Goal: Information Seeking & Learning: Learn about a topic

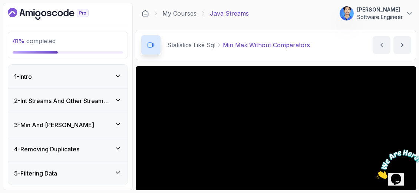
scroll to position [74, 0]
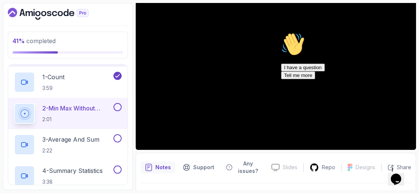
click at [103, 109] on p "2 - Min Max Without Comparators" at bounding box center [77, 108] width 70 height 9
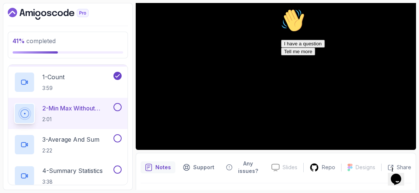
click at [281, 9] on icon "Chat attention grabber" at bounding box center [281, 9] width 0 height 0
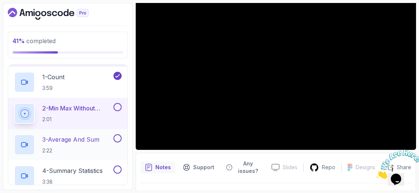
click at [73, 135] on p "3 - Average And Sum" at bounding box center [70, 139] width 57 height 9
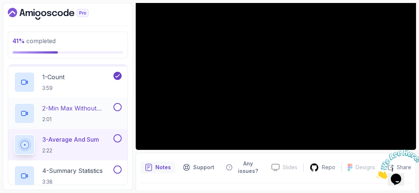
click at [68, 104] on p "2 - Min Max Without Comparators" at bounding box center [77, 108] width 70 height 9
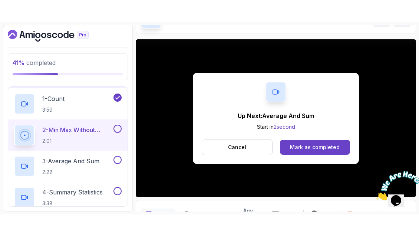
scroll to position [74, 0]
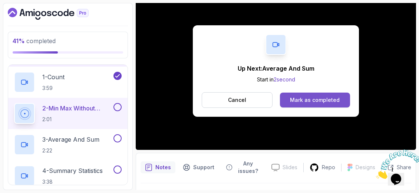
click at [303, 102] on div "Mark as completed" at bounding box center [315, 99] width 50 height 7
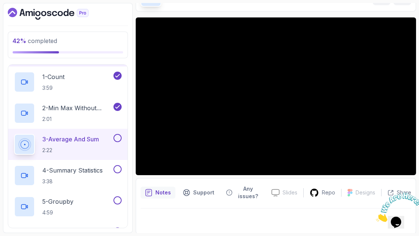
scroll to position [74, 0]
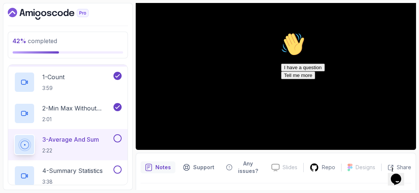
click at [281, 32] on icon "Chat attention grabber" at bounding box center [281, 32] width 0 height 0
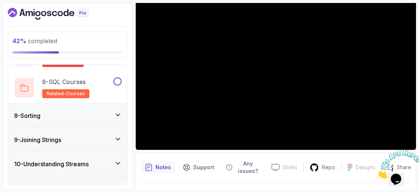
scroll to position [416, 0]
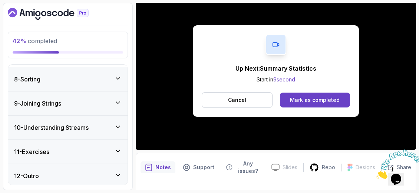
click at [99, 84] on div "8 - Sorting" at bounding box center [67, 79] width 119 height 24
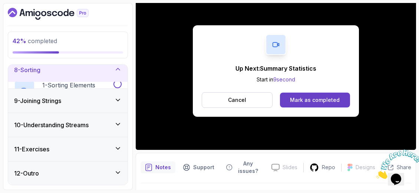
scroll to position [167, 0]
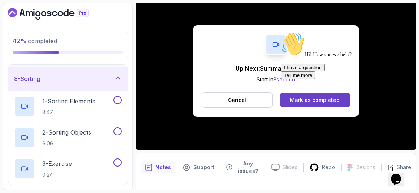
click at [99, 84] on div "8 - Sorting" at bounding box center [67, 79] width 119 height 24
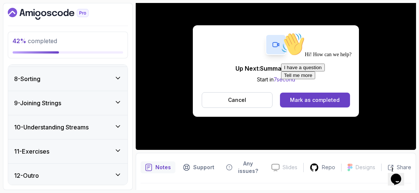
click at [407, 32] on div "Chat attention grabber" at bounding box center [348, 32] width 134 height 0
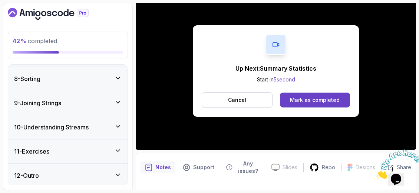
click at [105, 126] on div "10 - Understanding Streams" at bounding box center [68, 126] width 108 height 9
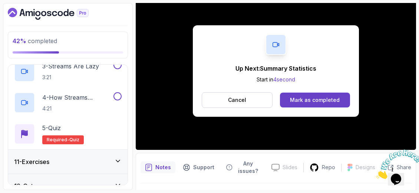
scroll to position [315, 0]
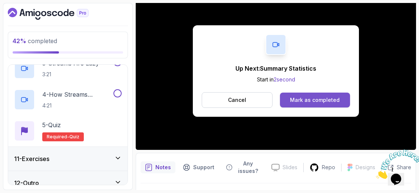
click at [321, 103] on button "Mark as completed" at bounding box center [315, 99] width 70 height 15
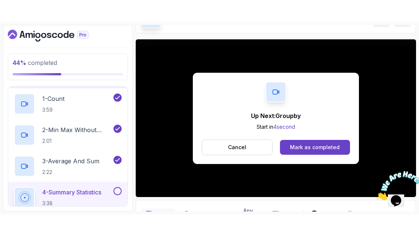
scroll to position [74, 0]
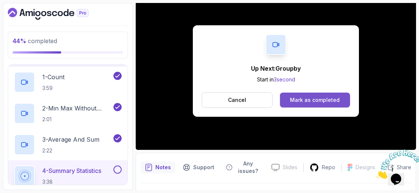
click at [299, 102] on div "Mark as completed" at bounding box center [315, 99] width 50 height 7
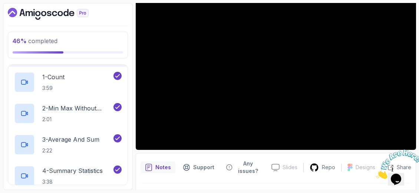
click at [376, 173] on icon "Close" at bounding box center [376, 176] width 0 height 6
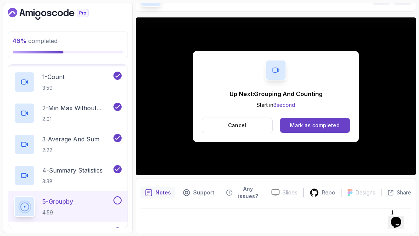
scroll to position [74, 0]
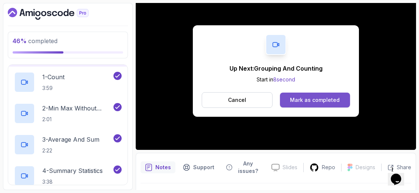
click at [300, 98] on div "Mark as completed" at bounding box center [315, 99] width 50 height 7
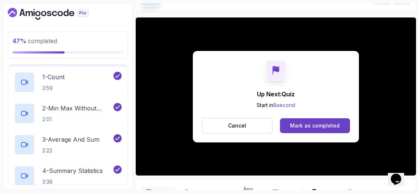
scroll to position [74, 0]
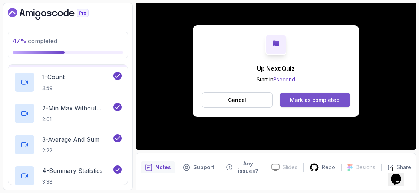
click at [310, 98] on div "Mark as completed" at bounding box center [315, 99] width 50 height 7
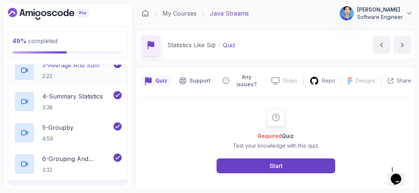
scroll to position [315, 0]
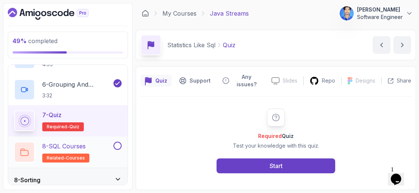
click at [70, 142] on p "8 - SQL Courses" at bounding box center [63, 145] width 43 height 9
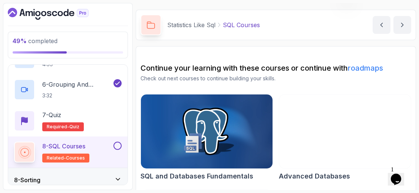
scroll to position [113, 0]
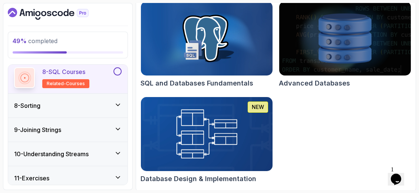
click at [113, 105] on div "8 - Sorting" at bounding box center [68, 105] width 108 height 9
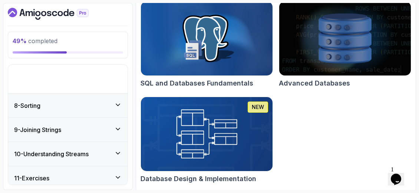
scroll to position [167, 0]
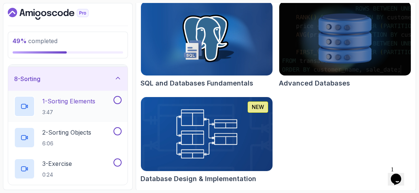
click at [86, 104] on h2 "1 - Sorting Elements 3:47" at bounding box center [68, 105] width 53 height 19
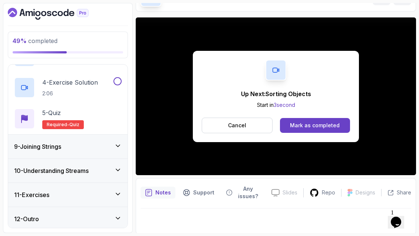
scroll to position [85, 0]
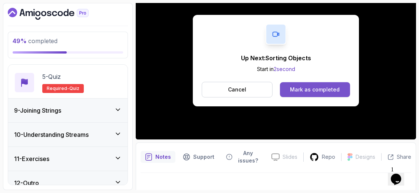
click at [302, 87] on div "Mark as completed" at bounding box center [315, 89] width 50 height 7
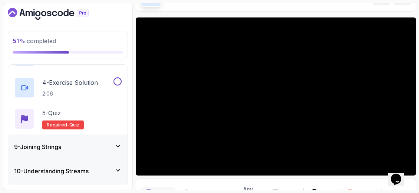
scroll to position [85, 0]
